Goal: Task Accomplishment & Management: Manage account settings

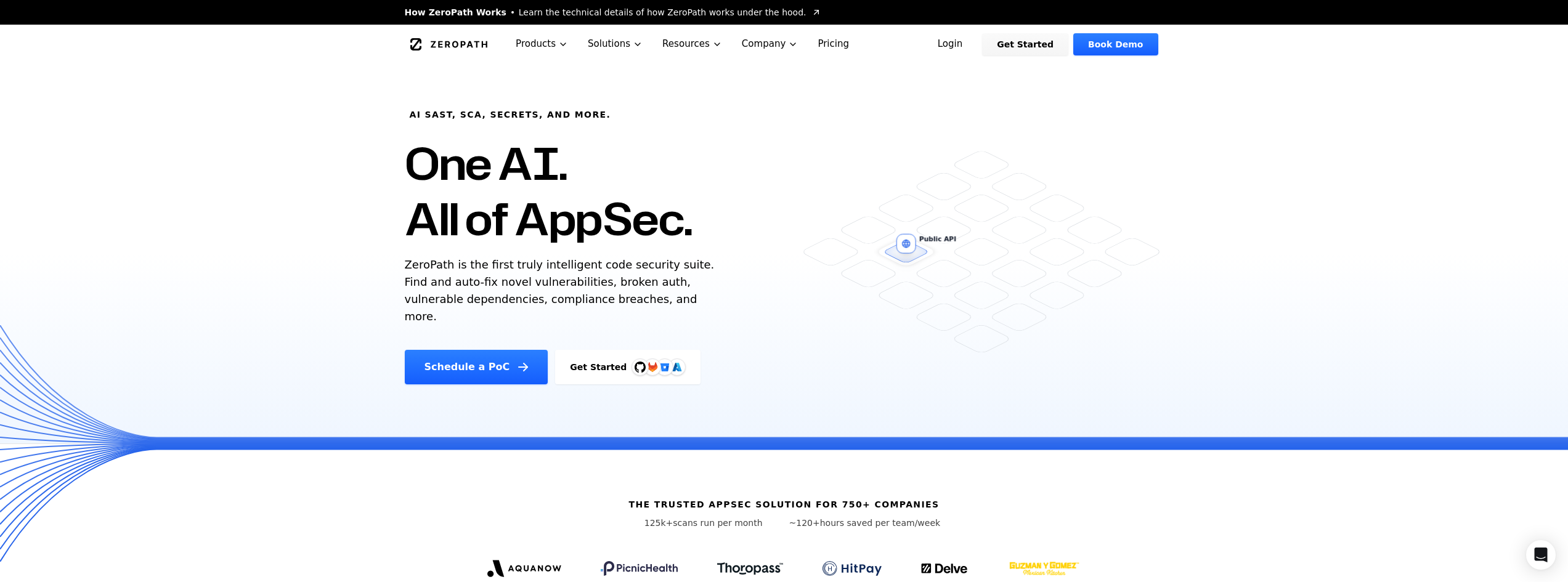
click at [964, 47] on link "Login" at bounding box center [950, 44] width 55 height 22
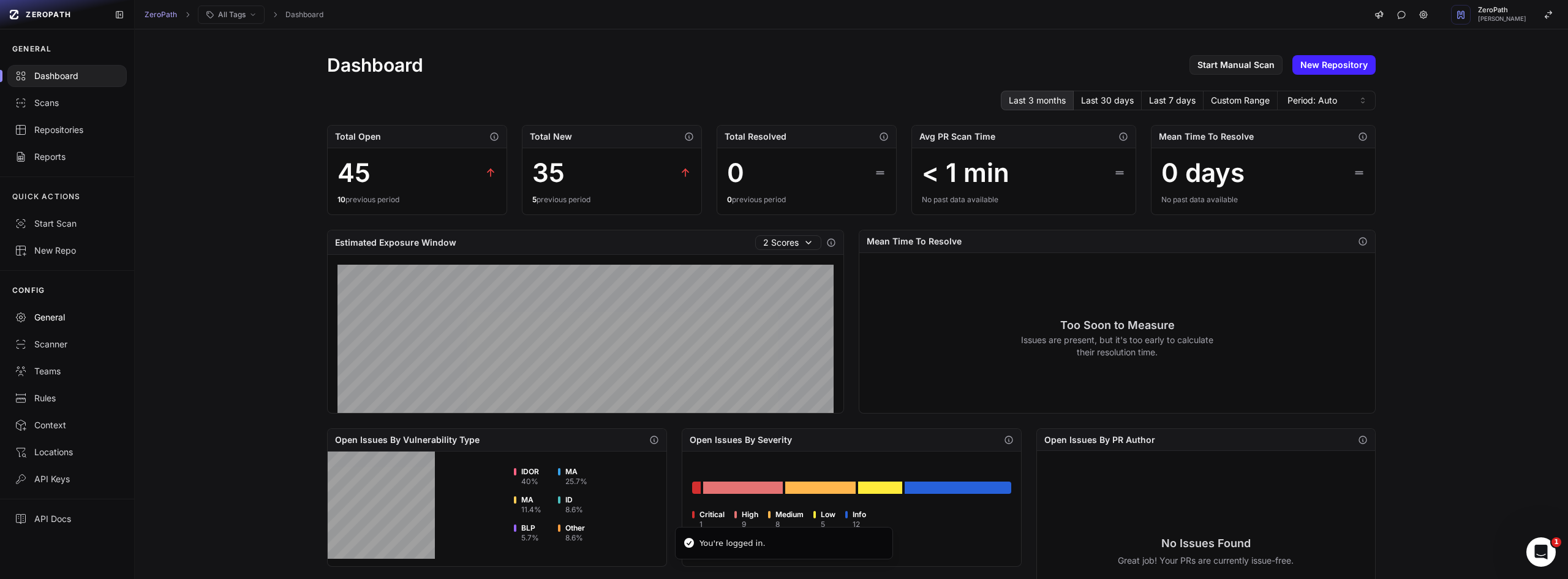
click at [43, 316] on div "General" at bounding box center [67, 318] width 105 height 13
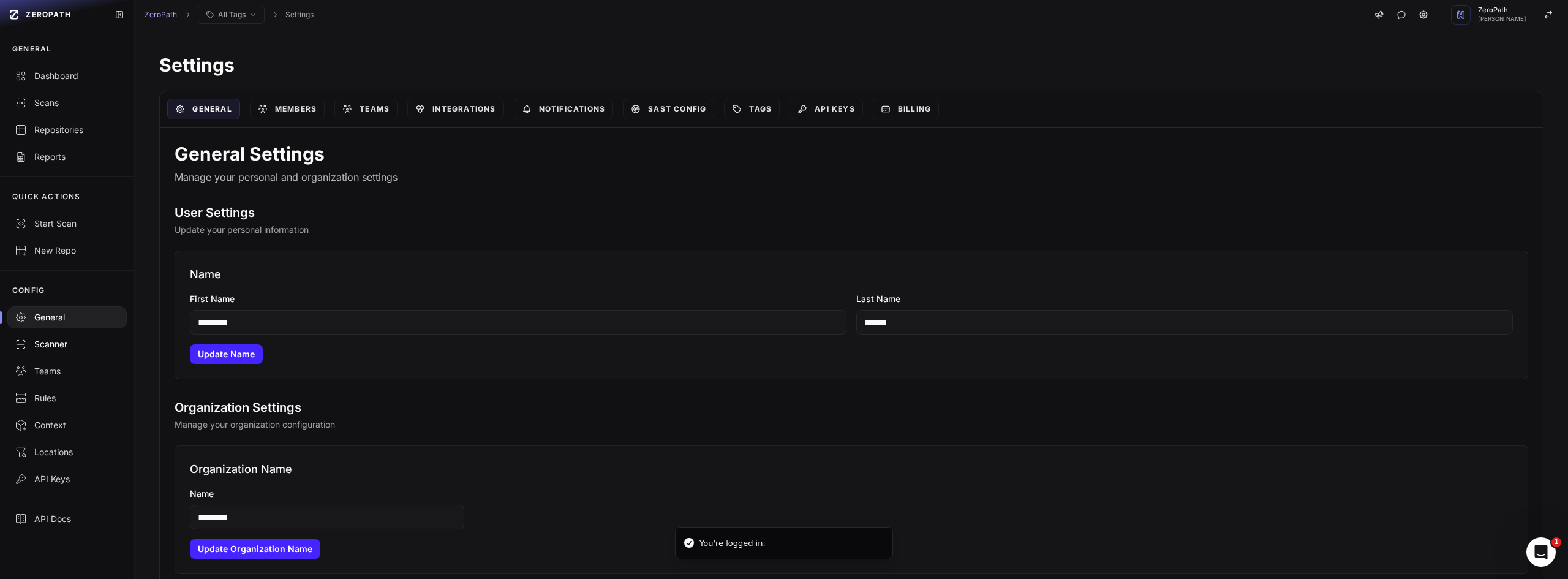
click at [54, 346] on div "Scanner" at bounding box center [67, 345] width 105 height 13
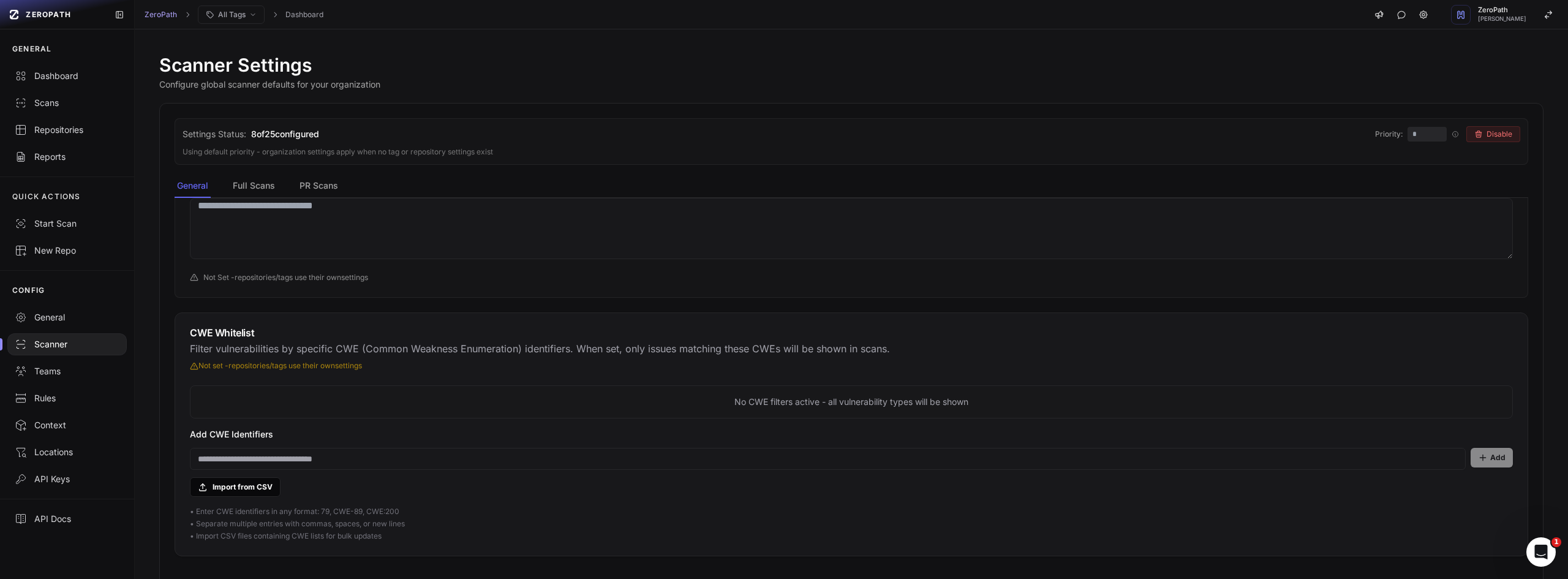
scroll to position [234, 0]
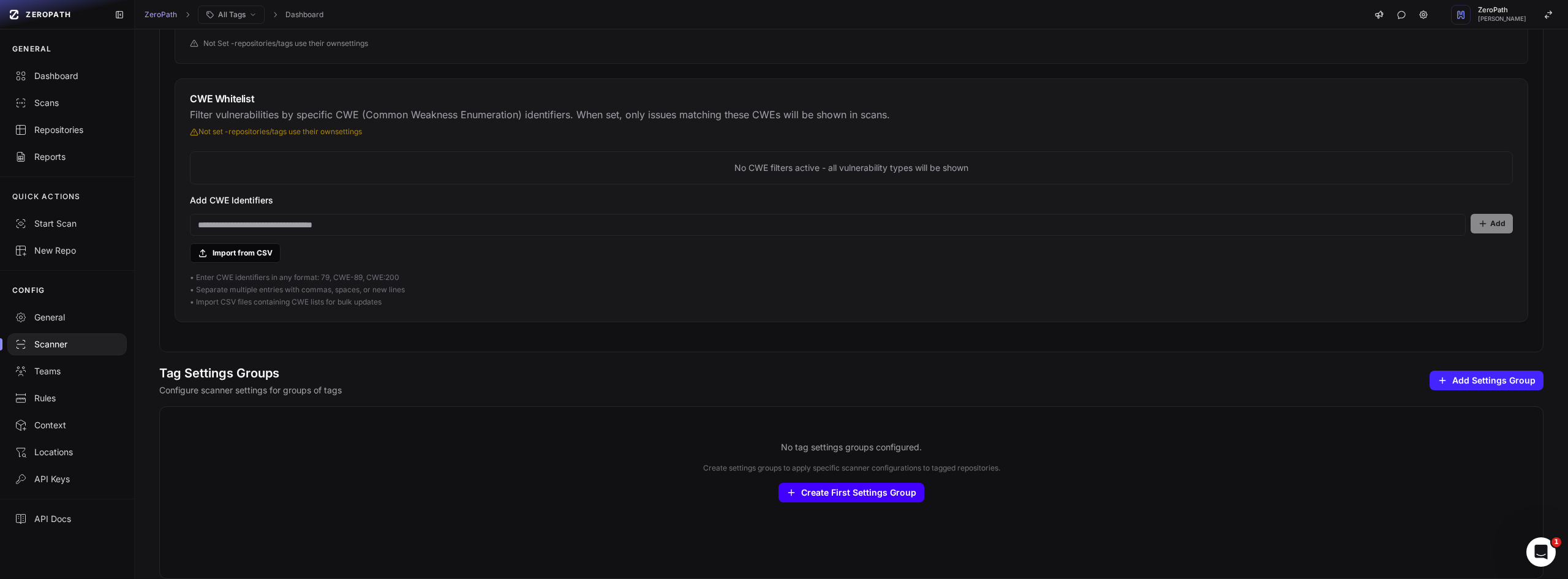
click at [825, 492] on button "Create First Settings Group" at bounding box center [851, 492] width 146 height 20
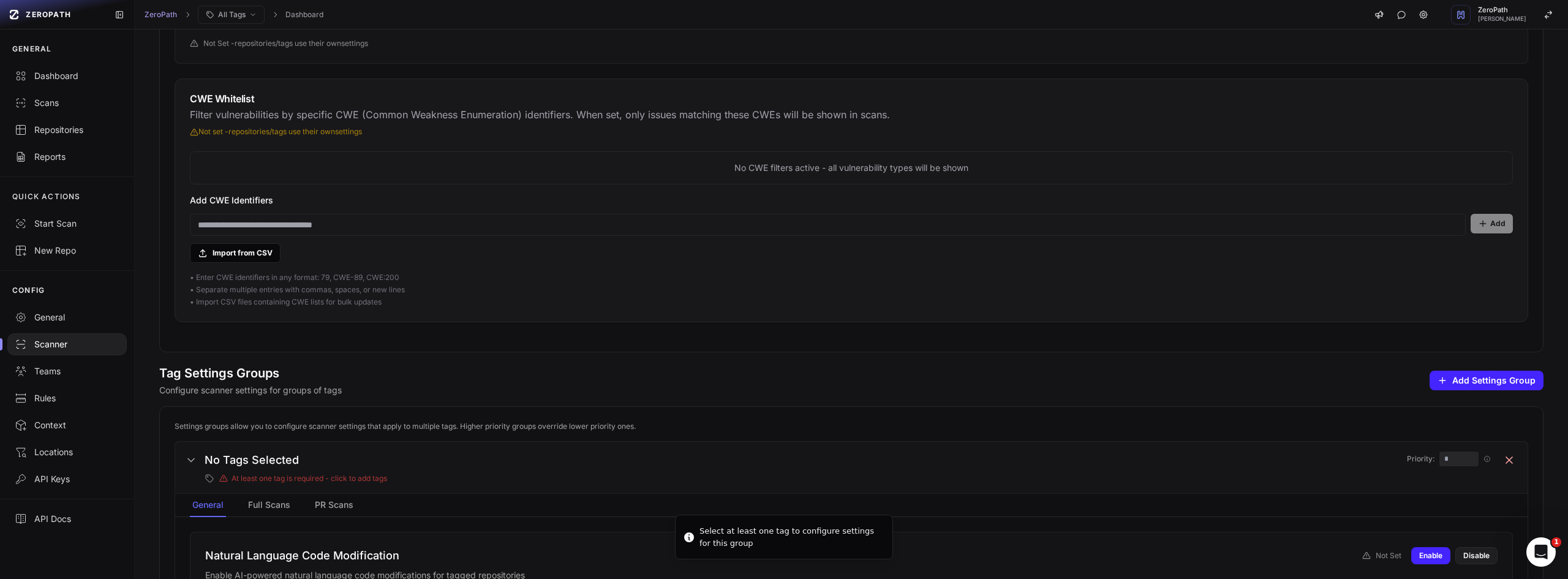
click at [1503, 463] on icon at bounding box center [1510, 461] width 13 height 13
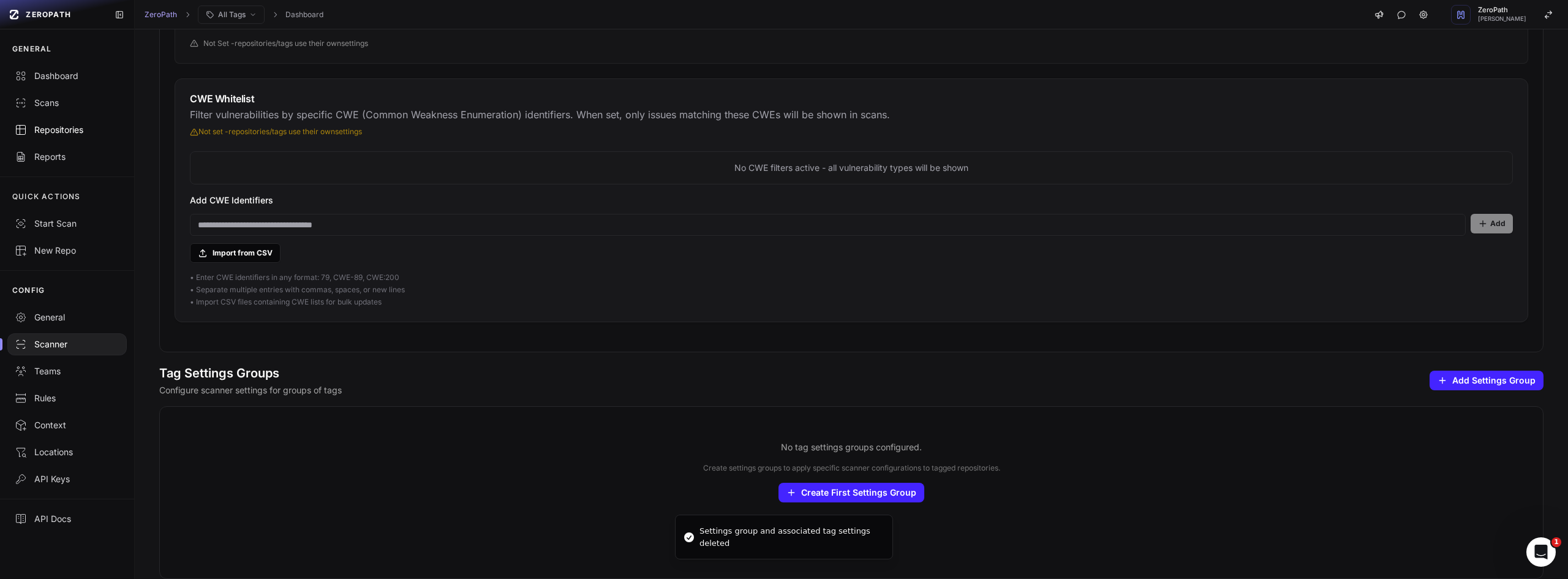
click at [80, 129] on div "Repositories" at bounding box center [67, 130] width 105 height 13
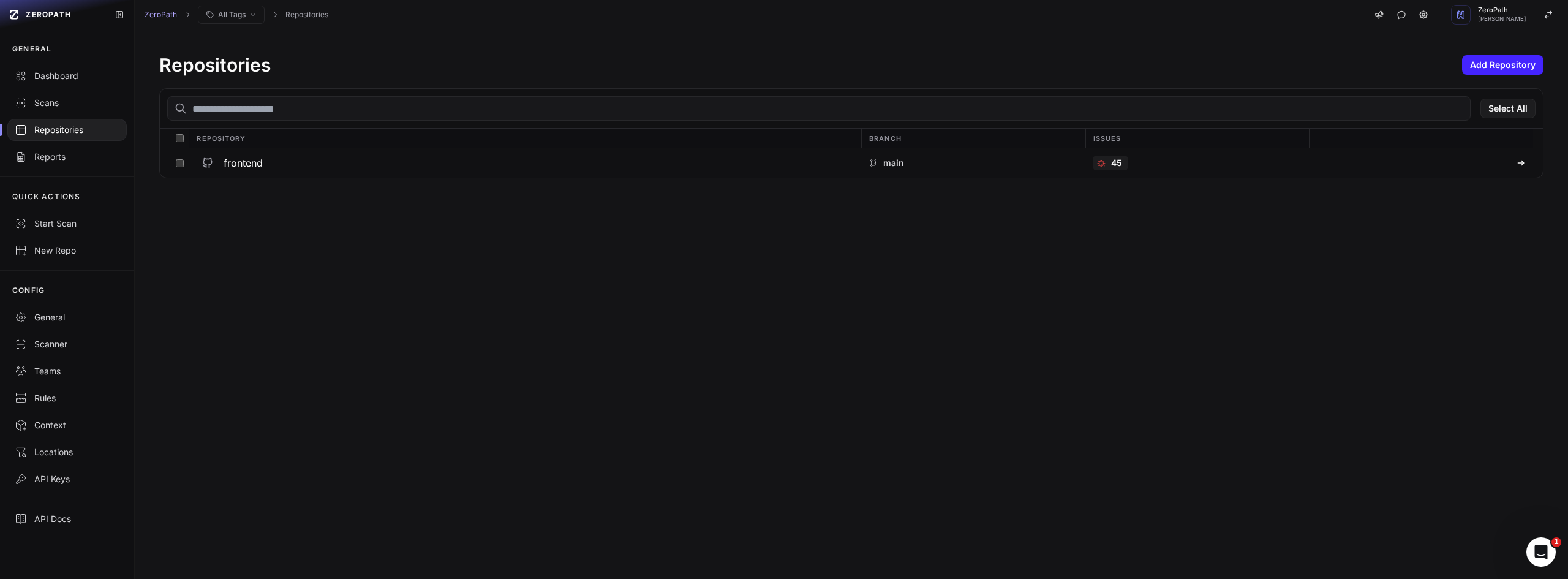
click at [870, 411] on div "Repositories Add Repository Select All Repository Branch Issues frontend main 45" at bounding box center [851, 304] width 1433 height 550
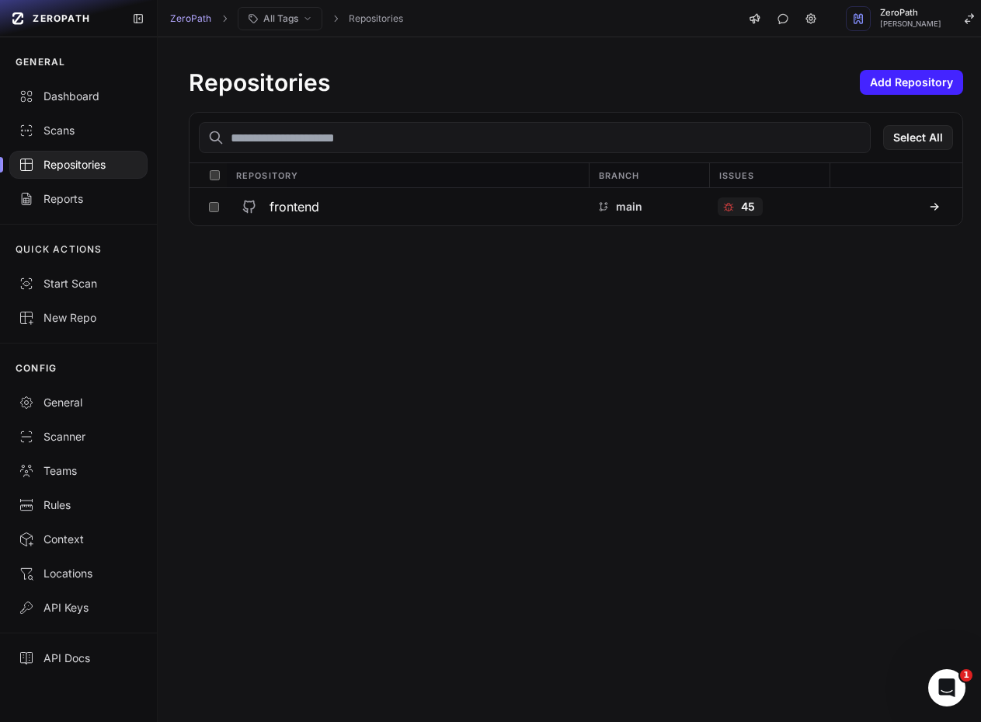
click at [685, 381] on div "Repositories Add Repository Select All Repository Branch Issues frontend main 45" at bounding box center [576, 379] width 837 height 685
click at [681, 384] on div "Repositories Add Repository Select All Repository Branch Issues frontend main 45" at bounding box center [576, 379] width 837 height 685
click at [674, 401] on div "Repositories Add Repository Select All Repository Branch Issues frontend main 45" at bounding box center [576, 379] width 837 height 685
